Goal: Information Seeking & Learning: Compare options

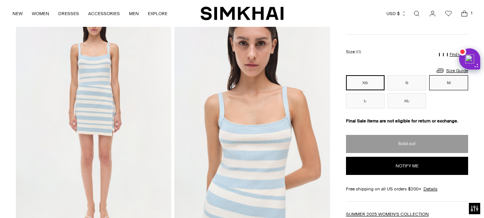
scroll to position [45, 0]
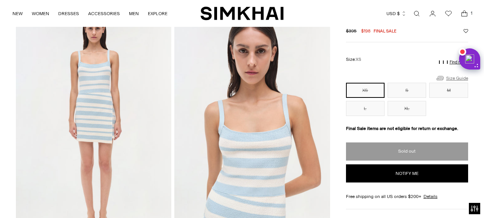
click at [453, 79] on link "Size Guide" at bounding box center [452, 77] width 33 height 9
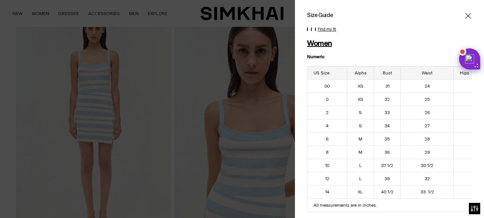
click at [469, 14] on icon "Close" at bounding box center [468, 16] width 6 height 8
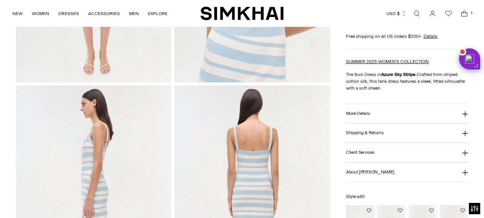
scroll to position [208, 0]
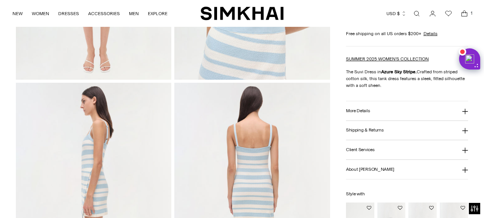
click at [398, 106] on button "More Details" at bounding box center [407, 110] width 122 height 19
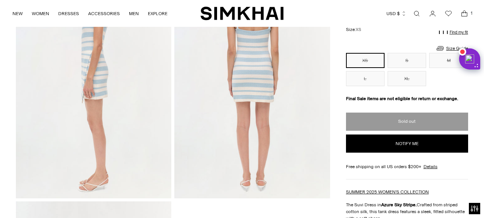
scroll to position [256, 0]
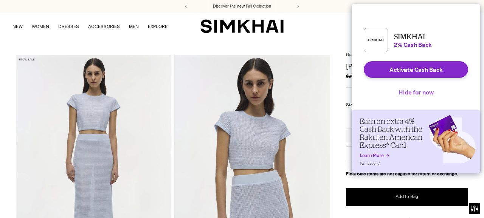
click at [433, 99] on button "Hide for now" at bounding box center [416, 92] width 47 height 17
